Goal: Register for event/course

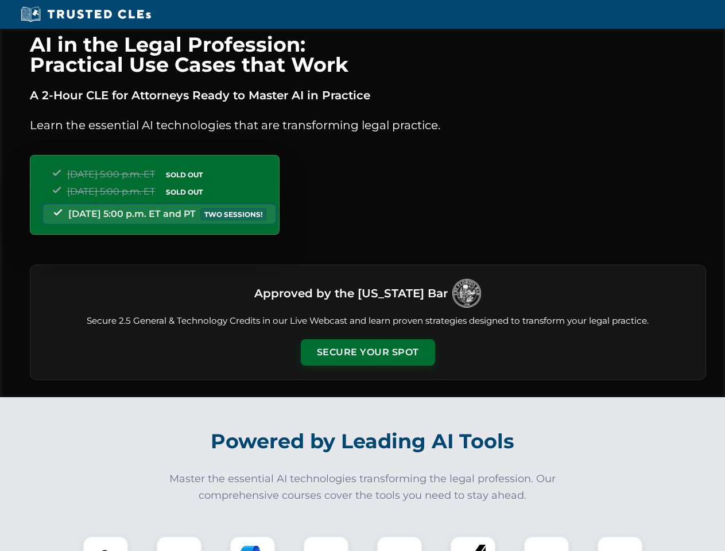
click at [367, 352] on button "Secure Your Spot" at bounding box center [368, 352] width 134 height 26
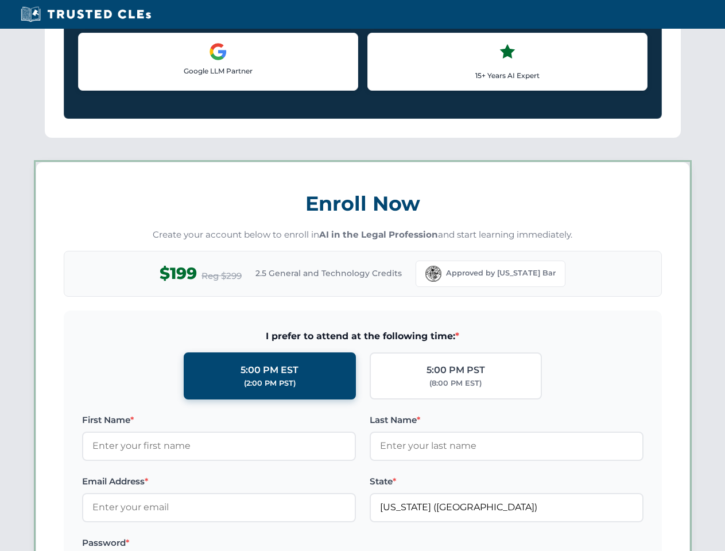
click at [179, 543] on label "Password *" at bounding box center [219, 543] width 274 height 14
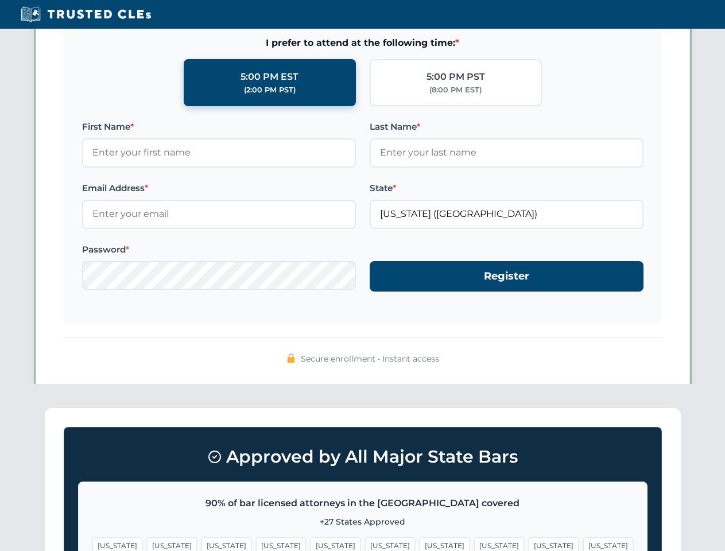
click at [419, 543] on span "[US_STATE]" at bounding box center [444, 545] width 50 height 17
click at [528, 543] on span "[US_STATE]" at bounding box center [553, 545] width 50 height 17
